Goal: Check status

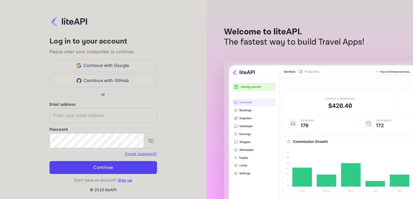
type input "[EMAIL_ADDRESS][DOMAIN_NAME]"
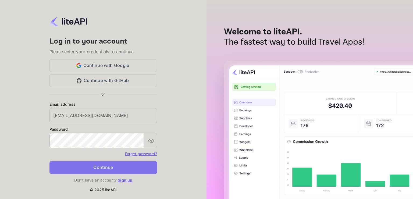
click at [89, 171] on button "Continue" at bounding box center [103, 167] width 108 height 13
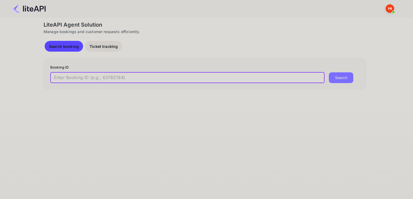
click at [117, 79] on input "text" at bounding box center [187, 77] width 274 height 11
paste input "8721621"
type input "8721621"
click at [329, 72] on button "Search" at bounding box center [341, 77] width 24 height 11
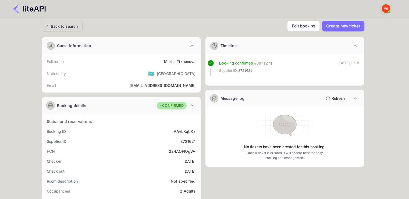
click at [129, 70] on div "Nationality 🇰🇿 Kazakhstan" at bounding box center [121, 73] width 154 height 14
drag, startPoint x: 162, startPoint y: 62, endPoint x: 196, endPoint y: 62, distance: 33.9
click at [196, 62] on div "Full name Mariia Tikhonova" at bounding box center [121, 61] width 154 height 10
copy div "Mariia Tikhonova"
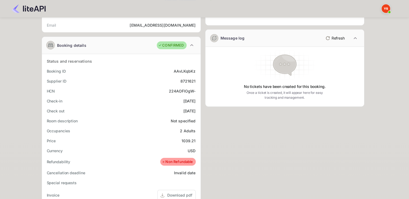
scroll to position [81, 0]
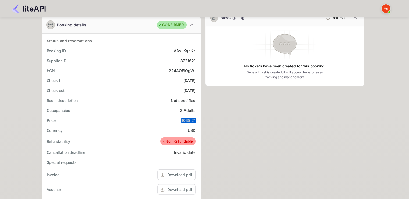
drag, startPoint x: 185, startPoint y: 120, endPoint x: 198, endPoint y: 120, distance: 12.9
click at [198, 120] on div "Status and reservations Booking ID AAvLKqbKz Supplier ID 8721621 HCN 224AOFlOgW…" at bounding box center [121, 167] width 159 height 266
copy div "1039.21"
